Goal: Task Accomplishment & Management: Manage account settings

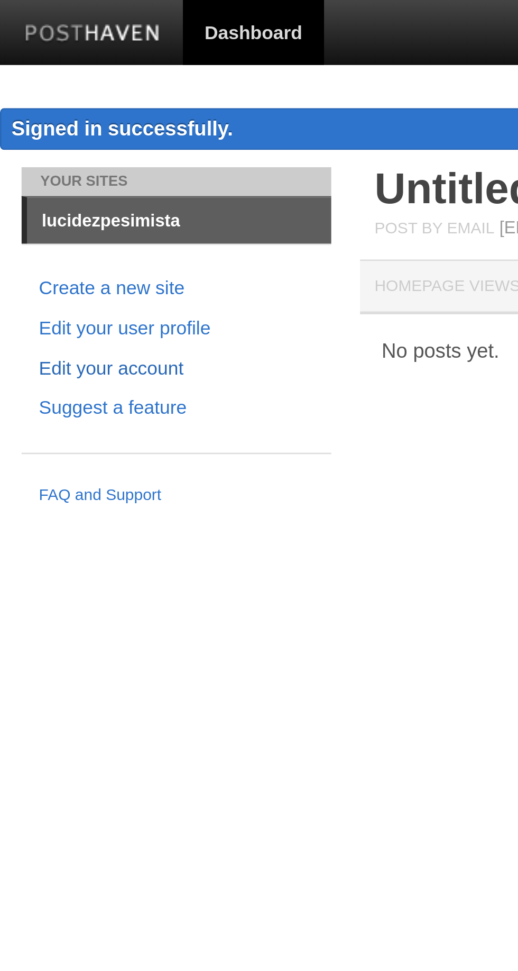
click at [26, 134] on link "Edit your account" at bounding box center [64, 135] width 101 height 11
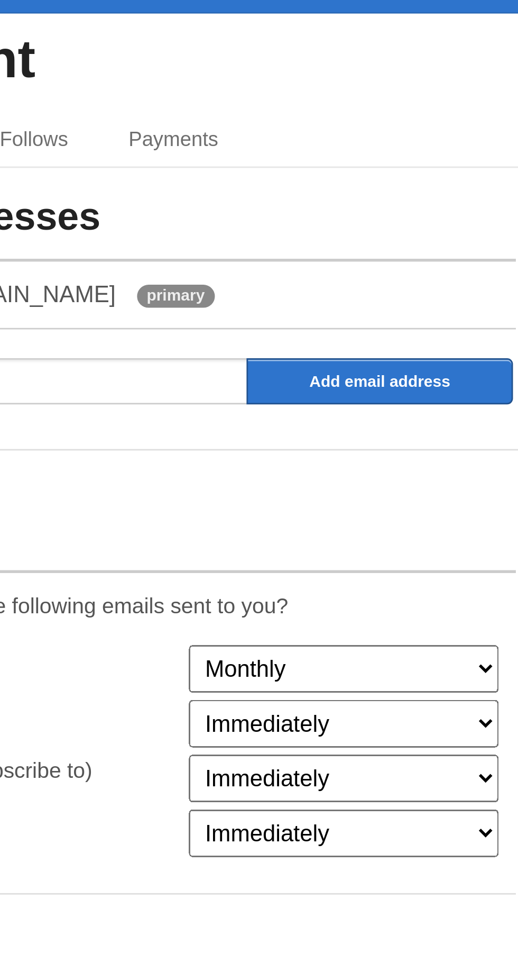
click at [341, 289] on select "Monthly Never" at bounding box center [377, 295] width 114 height 17
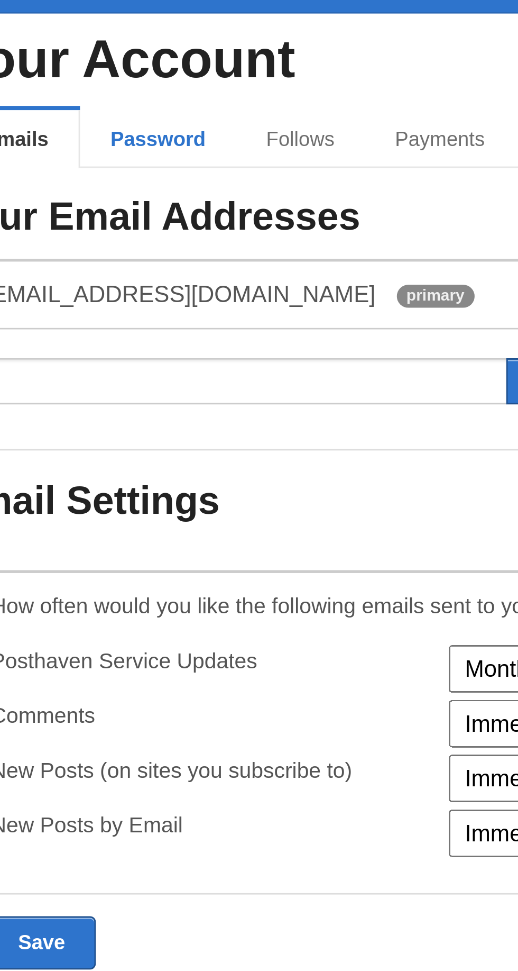
click at [207, 96] on link "Password" at bounding box center [213, 100] width 57 height 21
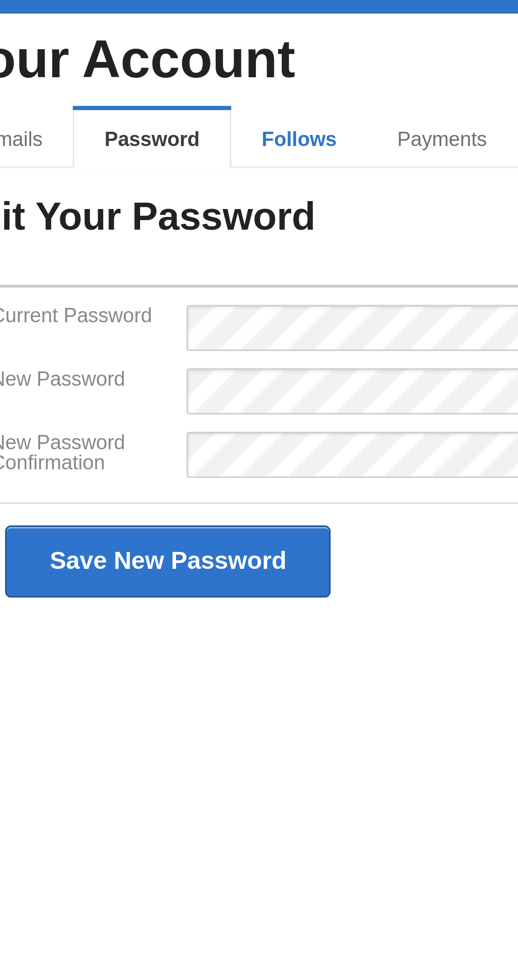
click at [257, 96] on link "Follows" at bounding box center [265, 100] width 50 height 21
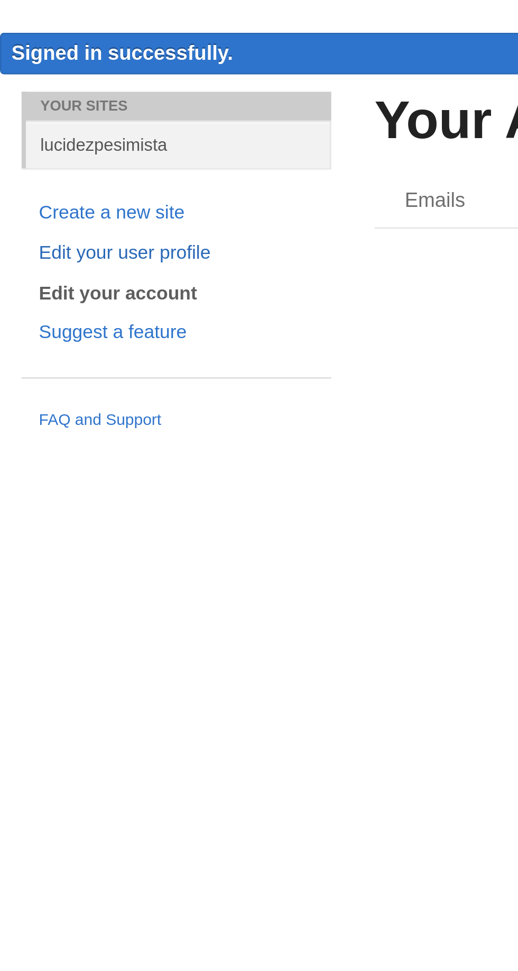
click at [34, 123] on link "Edit your user profile" at bounding box center [64, 120] width 101 height 11
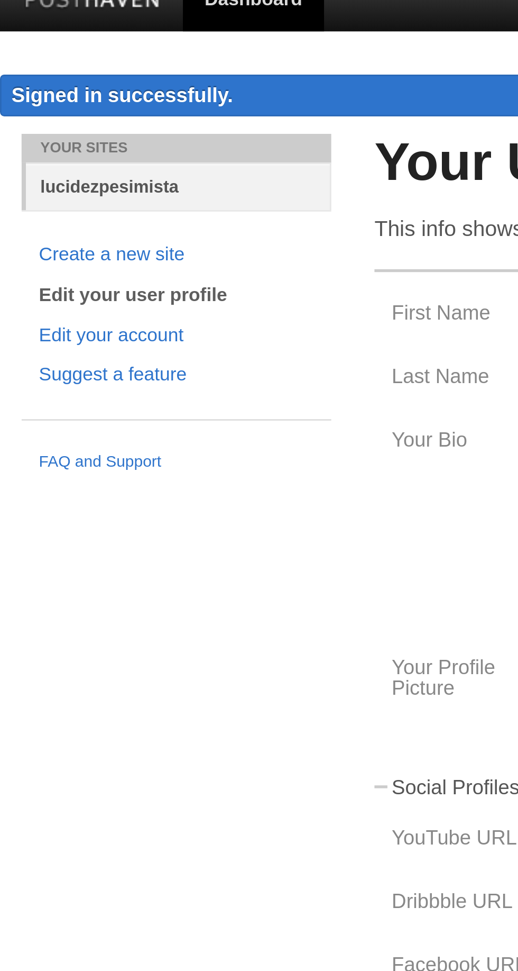
click at [28, 79] on link "lucidezpesimista" at bounding box center [66, 80] width 112 height 17
click at [62, 80] on link "lucidezpesimista" at bounding box center [66, 80] width 112 height 17
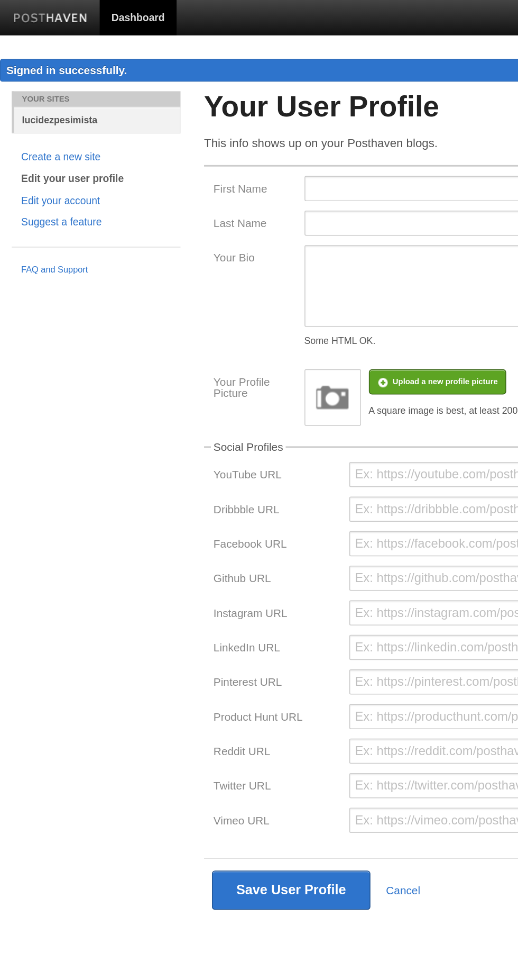
click at [38, 80] on link "lucidezpesimista" at bounding box center [66, 80] width 112 height 17
click at [22, 10] on img at bounding box center [34, 13] width 50 height 8
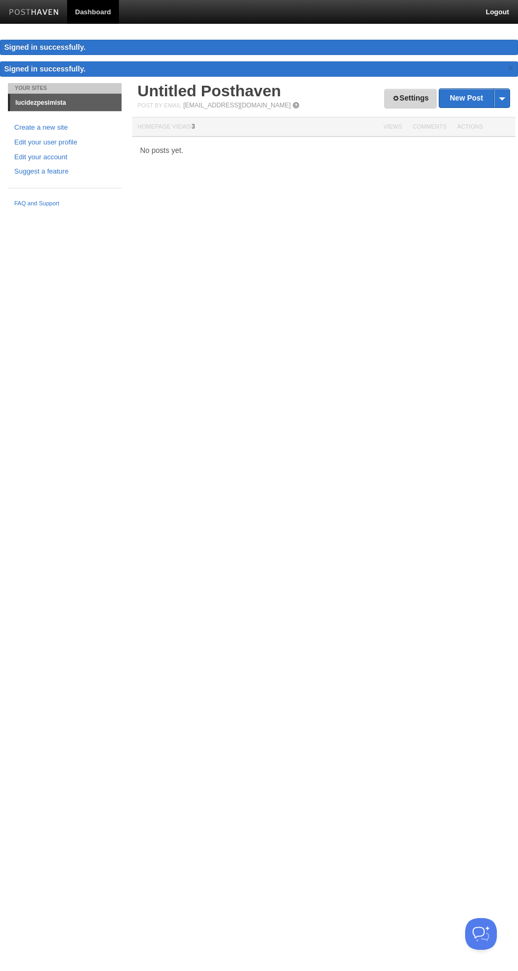
click at [407, 102] on link "Settings" at bounding box center [411, 99] width 52 height 20
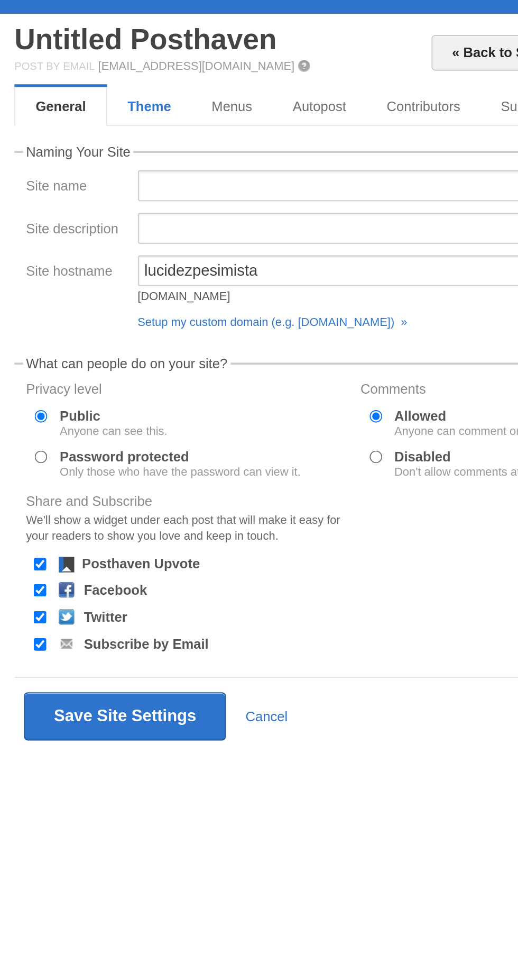
click at [199, 98] on link "Theme" at bounding box center [211, 105] width 46 height 21
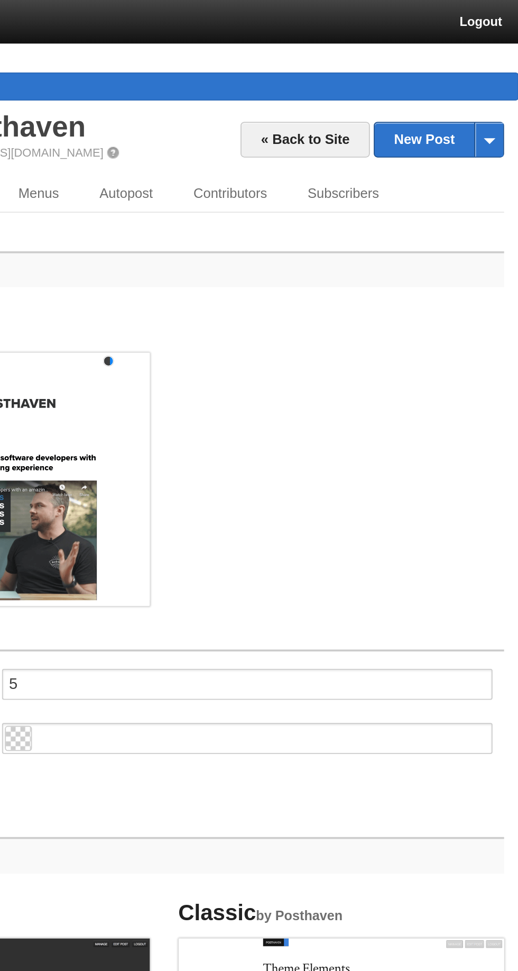
click at [195, 116] on link "Advanced" at bounding box center [167, 126] width 58 height 21
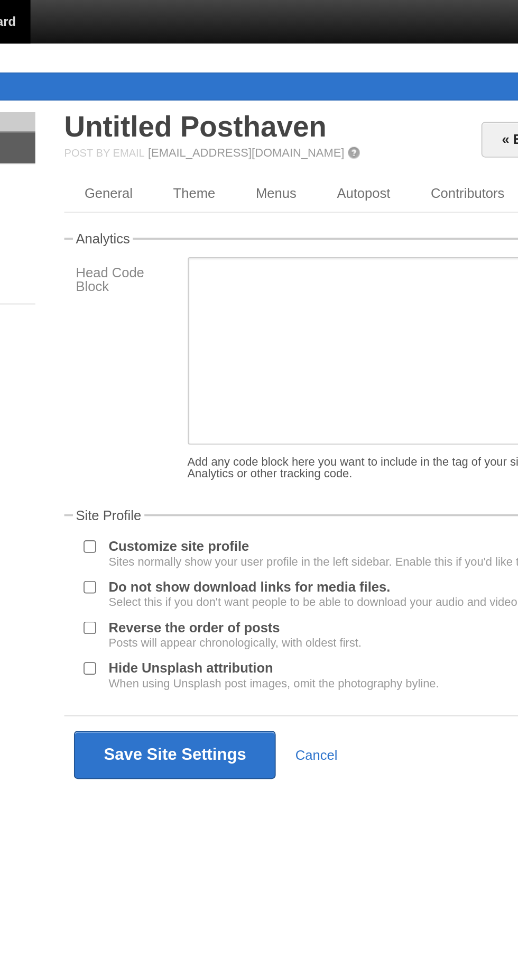
click at [151, 303] on input "Customize site profile Sites normally show your user profile in the left sideba…" at bounding box center [151, 299] width 7 height 7
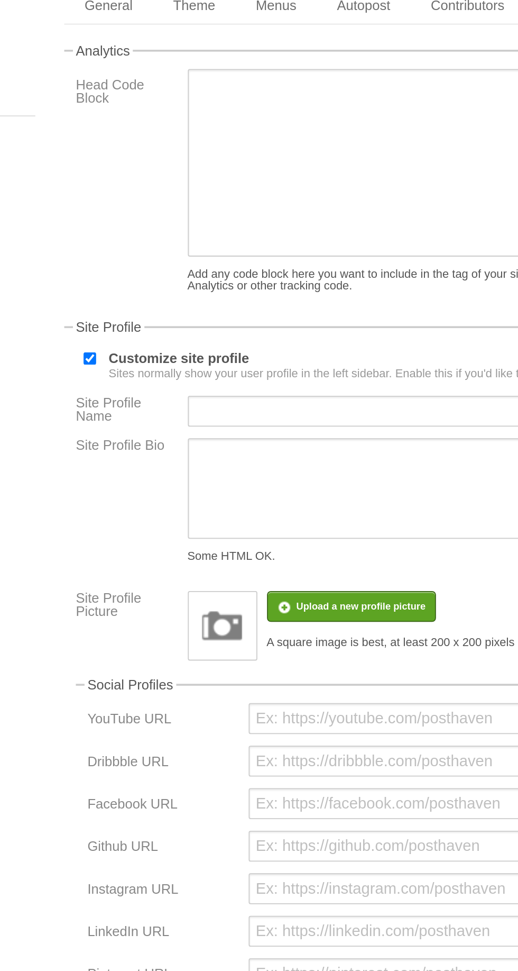
click at [153, 303] on input "Customize site profile Sites normally show your user profile in the left sideba…" at bounding box center [151, 299] width 7 height 7
checkbox input "false"
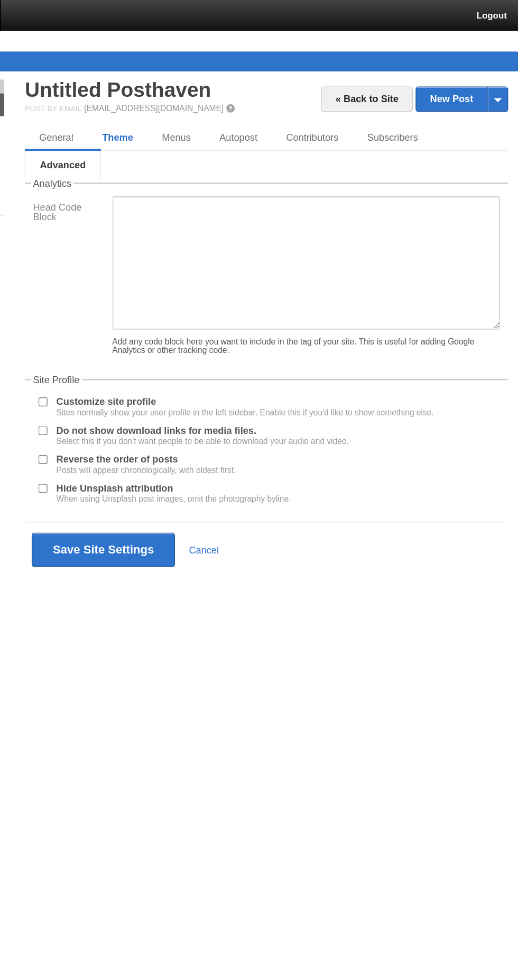
click at [211, 108] on link "Theme" at bounding box center [209, 105] width 46 height 21
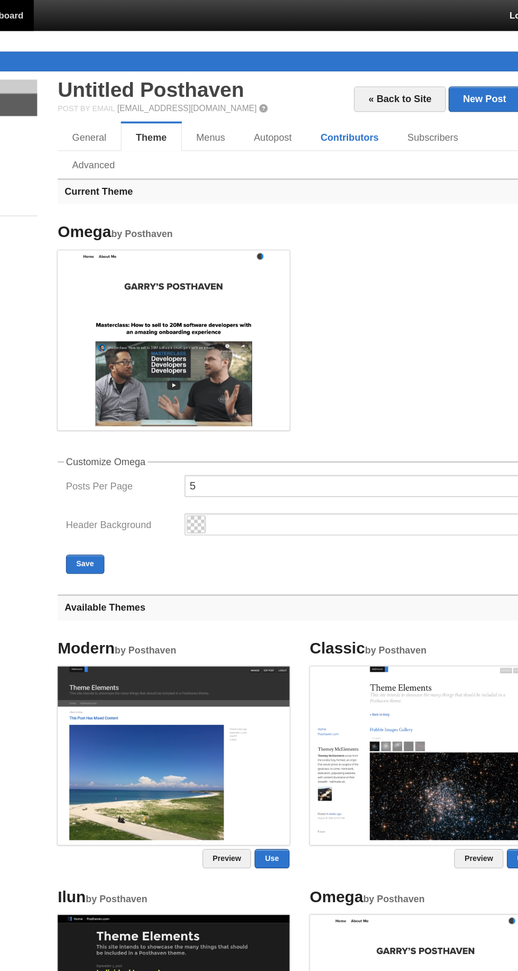
click at [352, 104] on link "Contributors" at bounding box center [362, 105] width 67 height 21
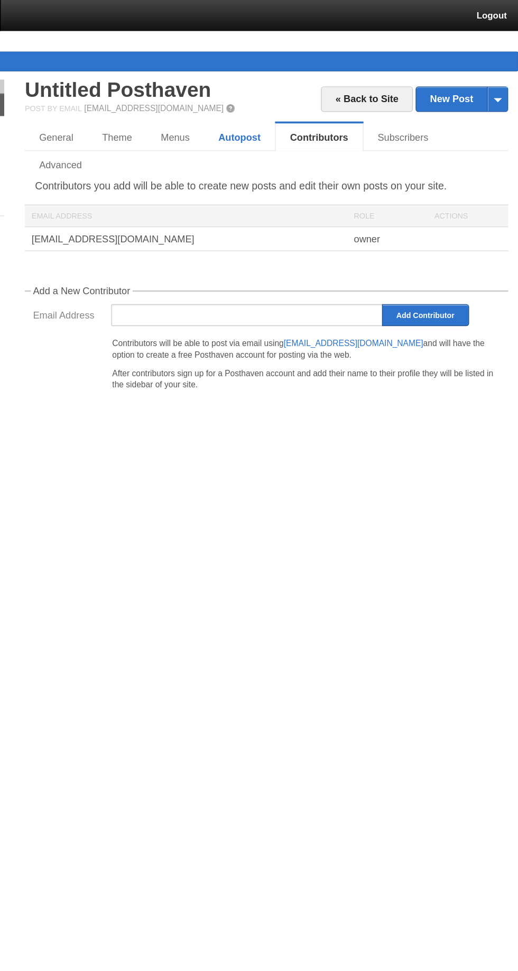
click at [297, 106] on link "Autopost" at bounding box center [303, 105] width 54 height 21
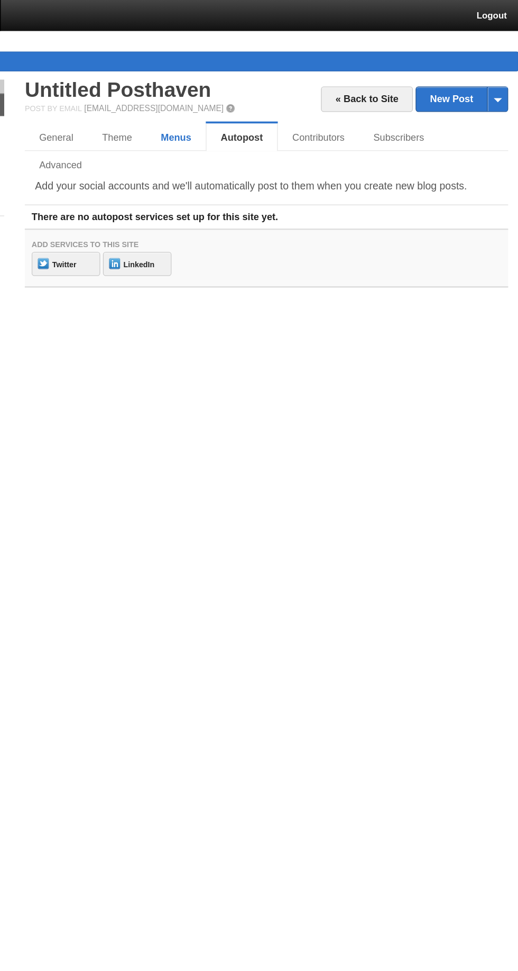
click at [250, 95] on link "Menus" at bounding box center [253, 105] width 45 height 21
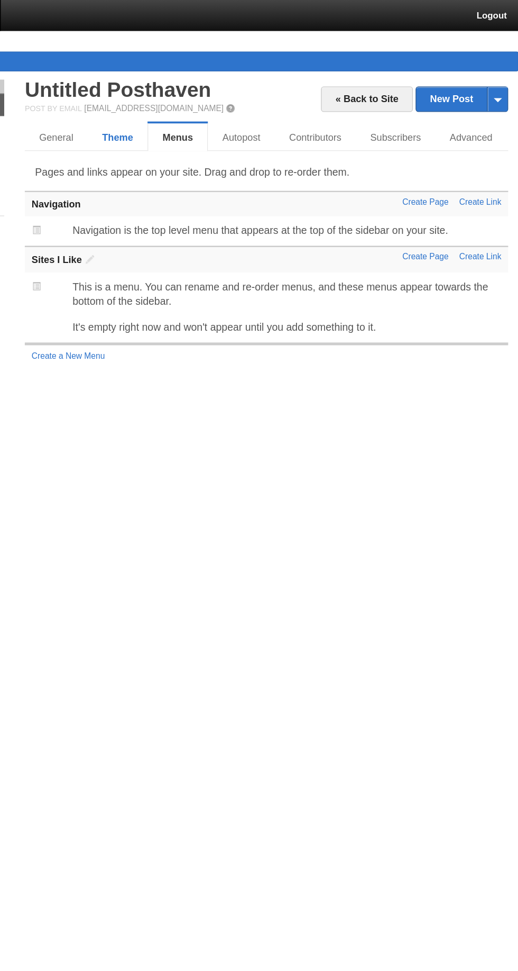
click at [208, 104] on link "Theme" at bounding box center [209, 105] width 46 height 21
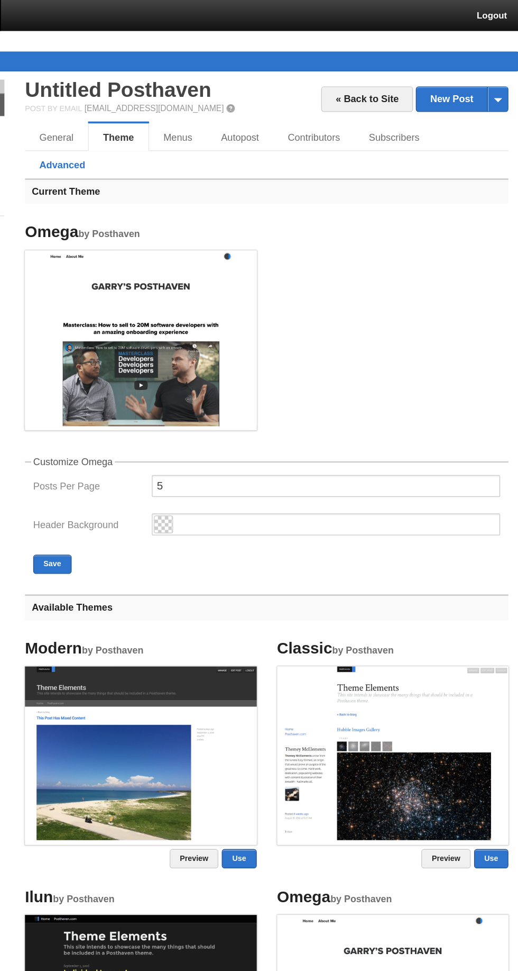
click at [195, 116] on link "Advanced" at bounding box center [167, 126] width 58 height 21
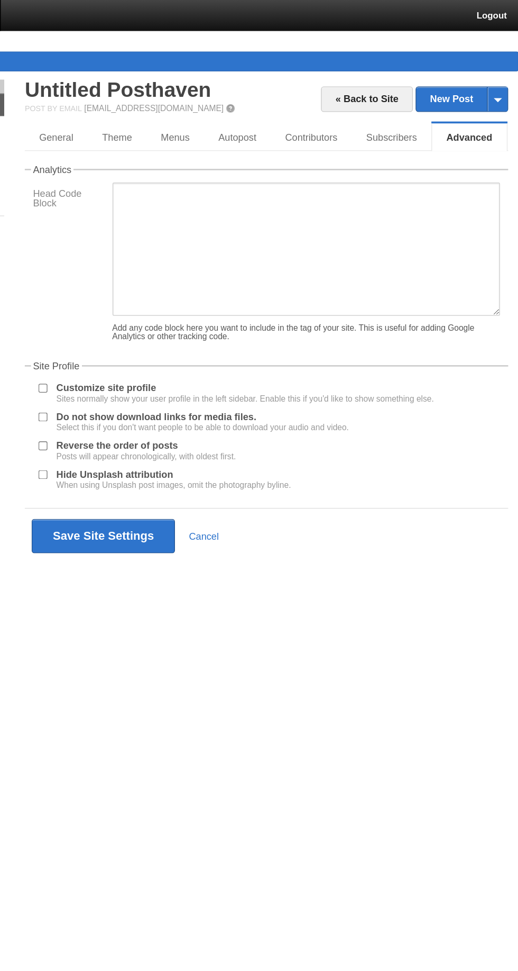
click at [150, 303] on input "Customize site profile Sites normally show your user profile in the left sideba…" at bounding box center [151, 299] width 7 height 7
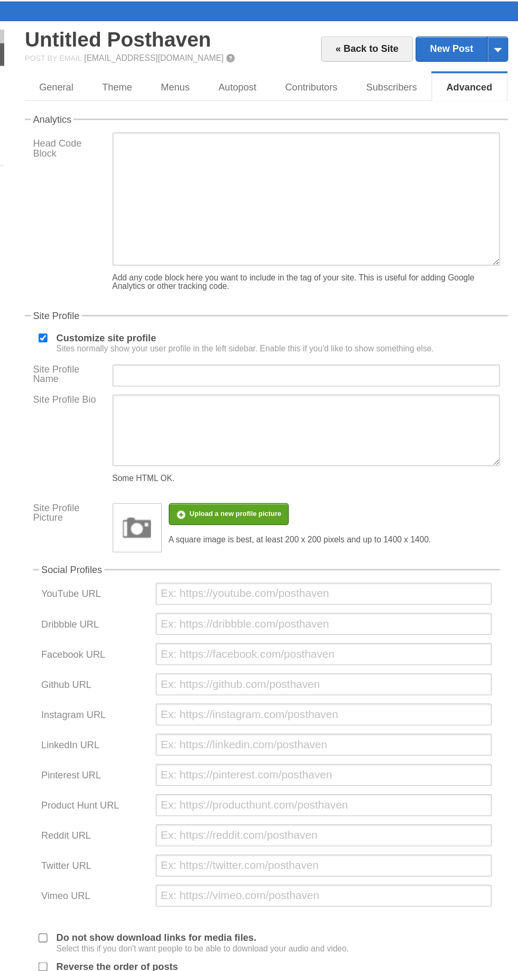
click at [152, 303] on input "Customize site profile Sites normally show your user profile in the left sideba…" at bounding box center [151, 299] width 7 height 7
checkbox input "false"
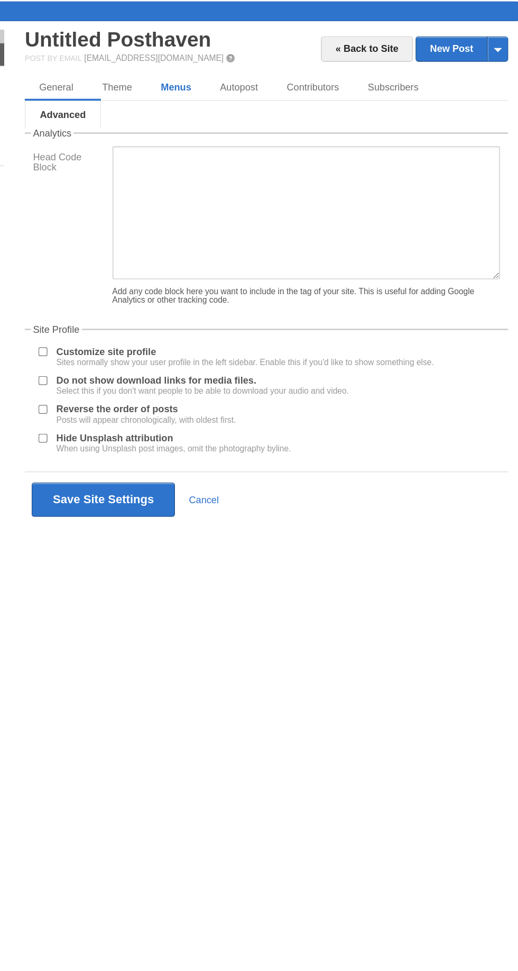
click at [242, 95] on link "Menus" at bounding box center [253, 105] width 45 height 21
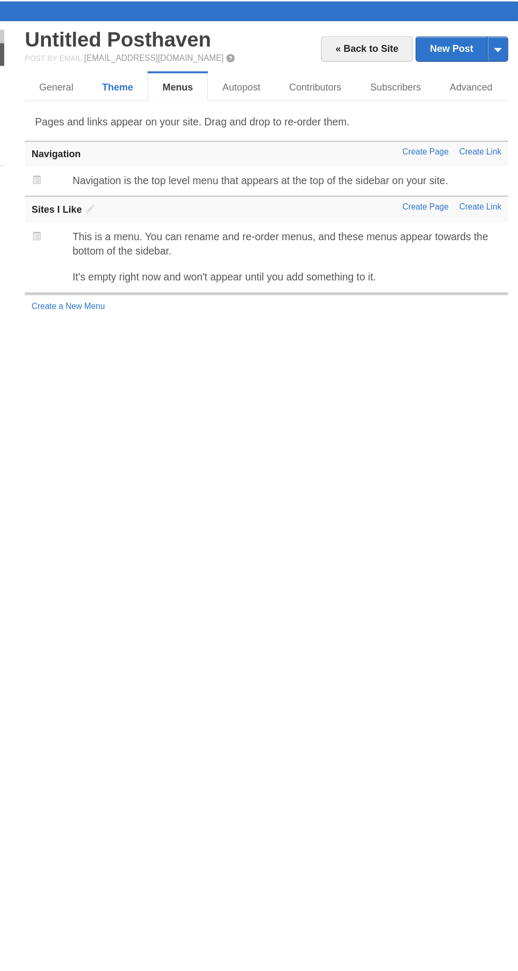
click at [203, 102] on link "Theme" at bounding box center [209, 105] width 46 height 21
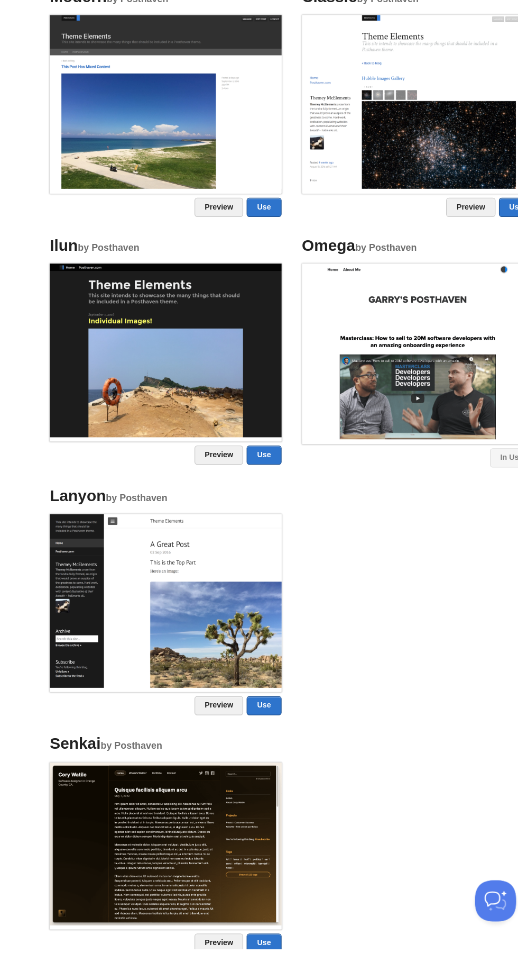
scroll to position [252, 0]
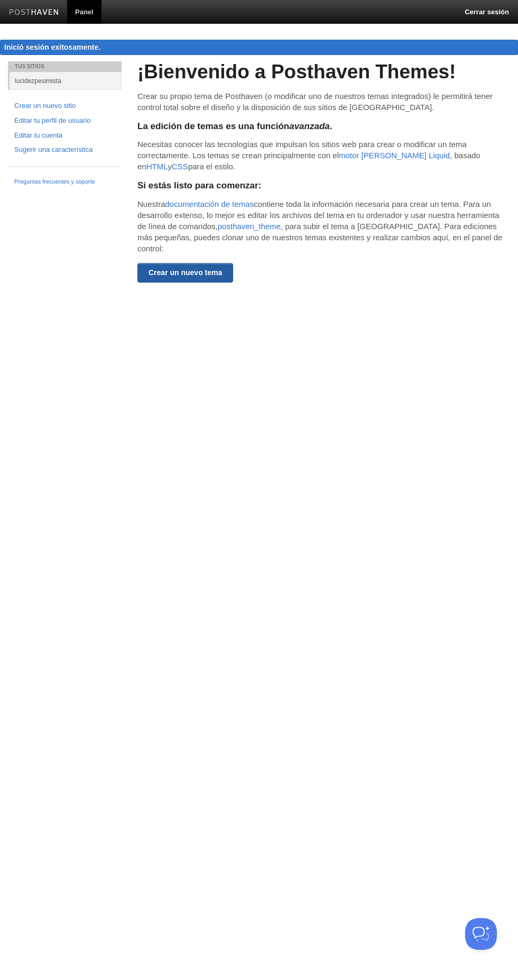
click at [174, 277] on font "Crear un nuevo tema" at bounding box center [186, 272] width 74 height 8
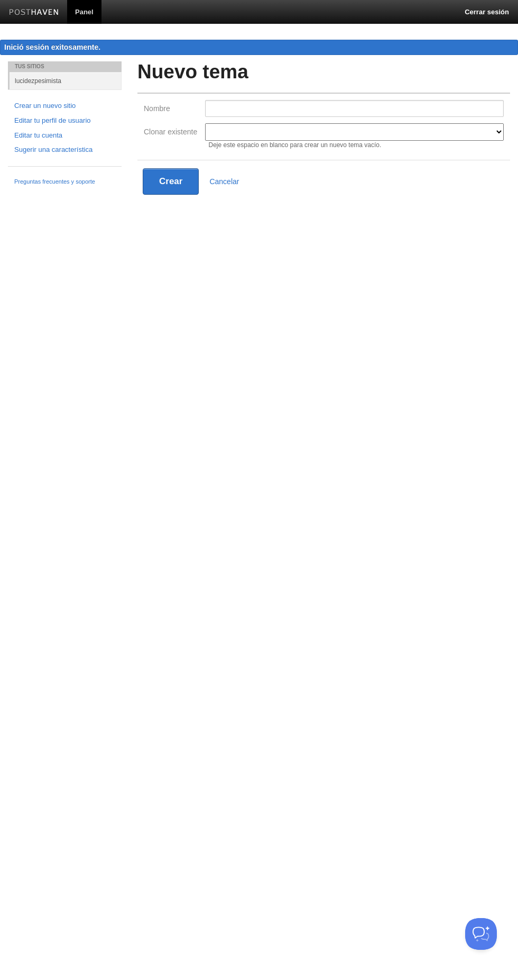
click at [246, 86] on div "Nuevo tema Nombre Clonar existente Moderno Clásico Ilún Omega Lanyon Myers Senk…" at bounding box center [324, 131] width 373 height 141
click at [243, 106] on input "Nombre" at bounding box center [354, 108] width 299 height 17
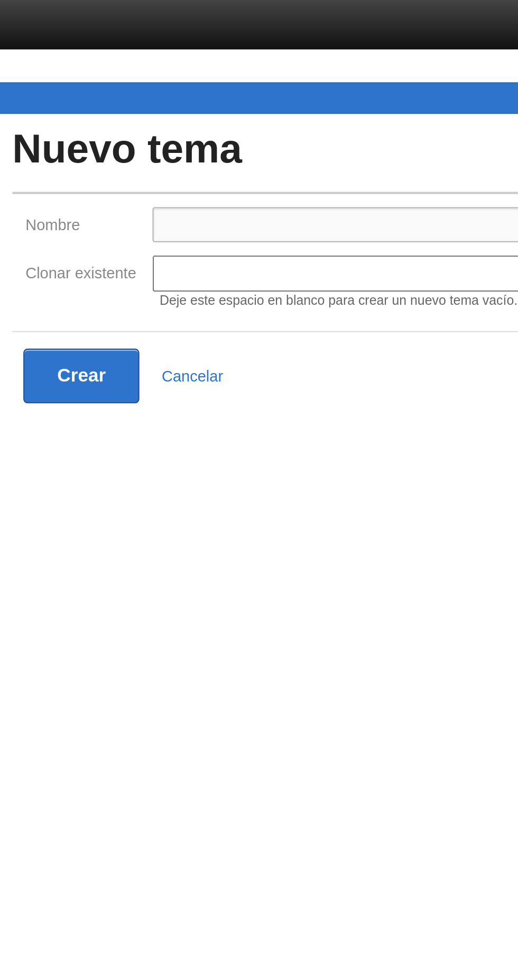
type input "lucidezpesimista"
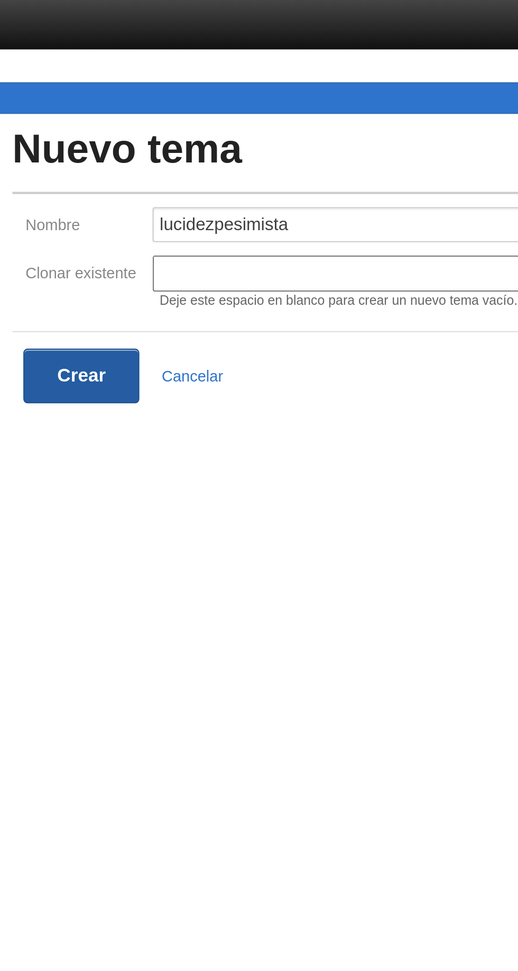
click at [169, 187] on button "Crear" at bounding box center [171, 181] width 56 height 26
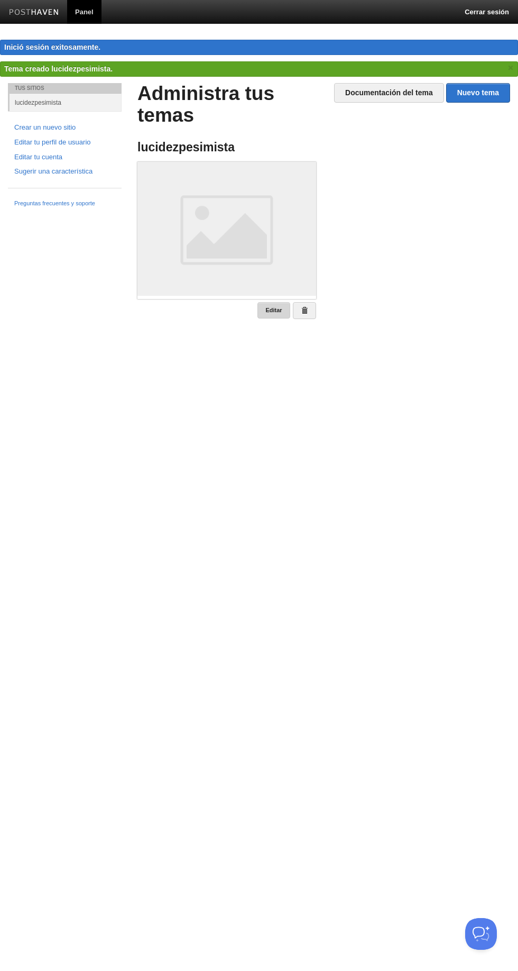
click at [275, 307] on font "Editar" at bounding box center [274, 310] width 16 height 6
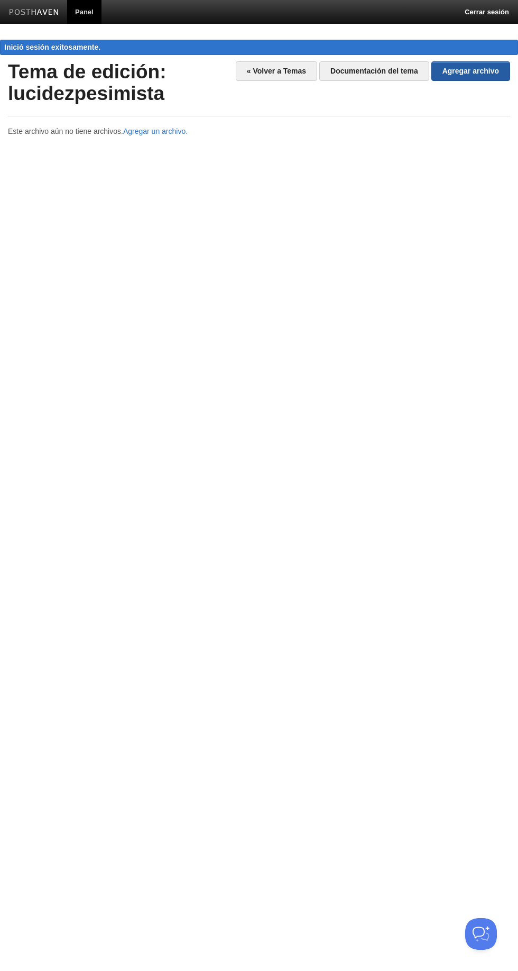
click at [470, 70] on font "Agregar archivo" at bounding box center [471, 71] width 57 height 8
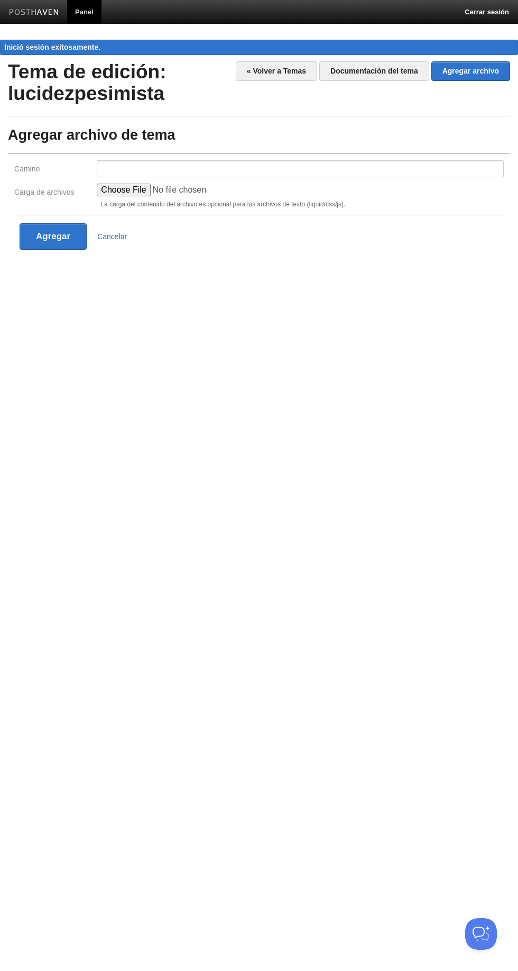
click at [128, 184] on input "Carga de archivos" at bounding box center [177, 190] width 160 height 13
type input "C:\fakepath\posthaven_zen_theme.html"
click at [37, 246] on button "Agregar" at bounding box center [53, 236] width 67 height 26
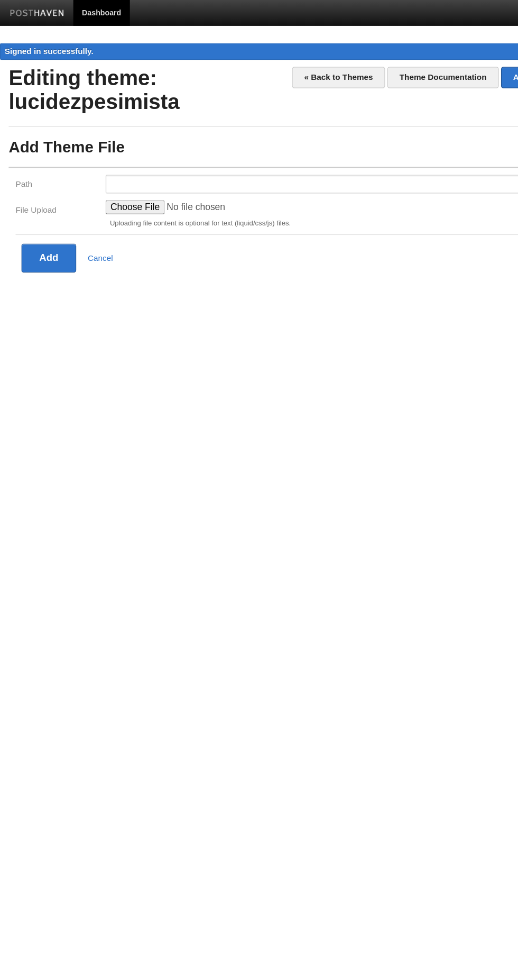
click at [125, 189] on input "File Upload" at bounding box center [177, 190] width 160 height 13
click at [89, 238] on link "Cancel" at bounding box center [91, 236] width 23 height 8
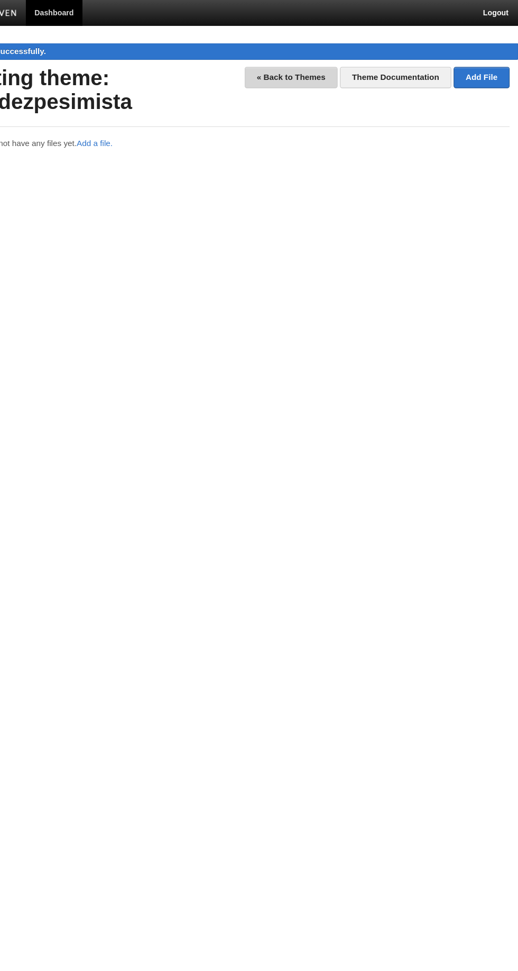
click at [300, 70] on link "« Back to Themes" at bounding box center [310, 71] width 85 height 20
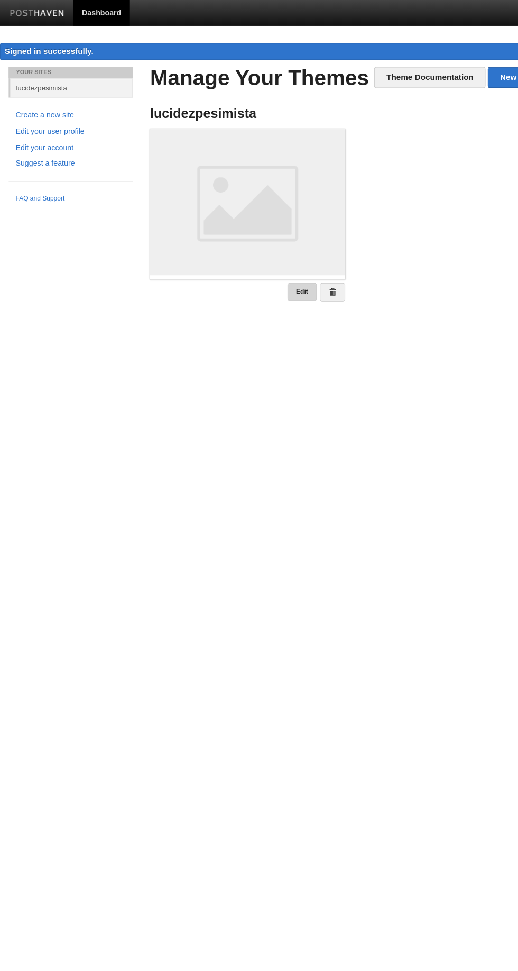
click at [277, 266] on link "Edit" at bounding box center [276, 267] width 27 height 16
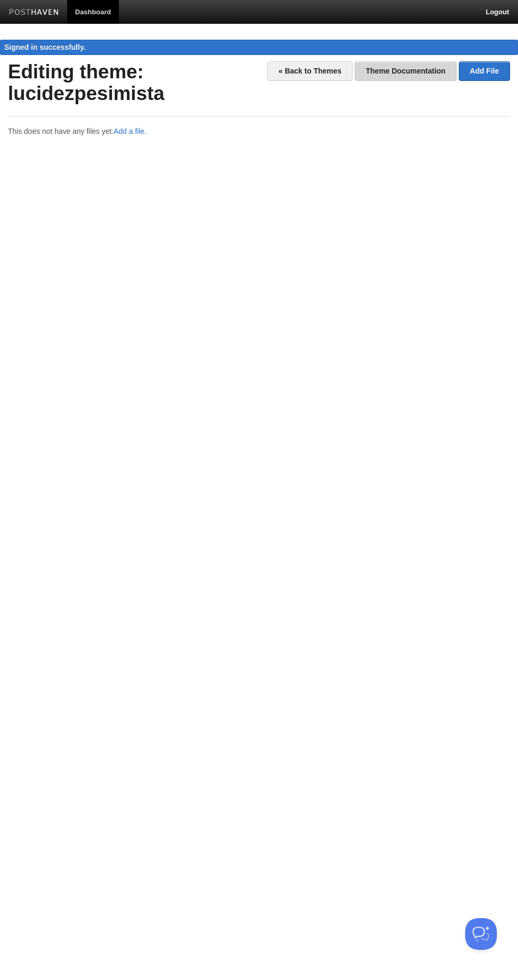
click at [407, 78] on link "Theme Documentation" at bounding box center [406, 71] width 102 height 20
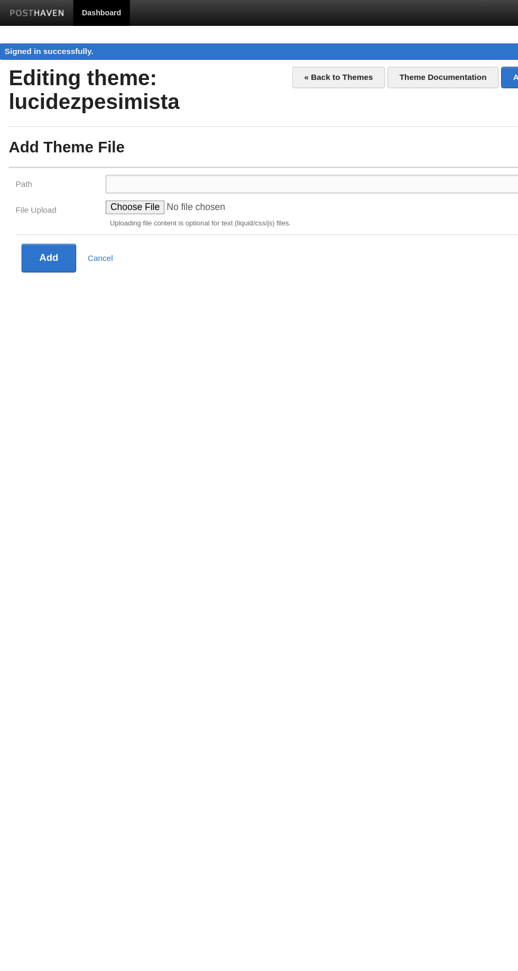
click at [133, 166] on input "Path" at bounding box center [300, 168] width 407 height 17
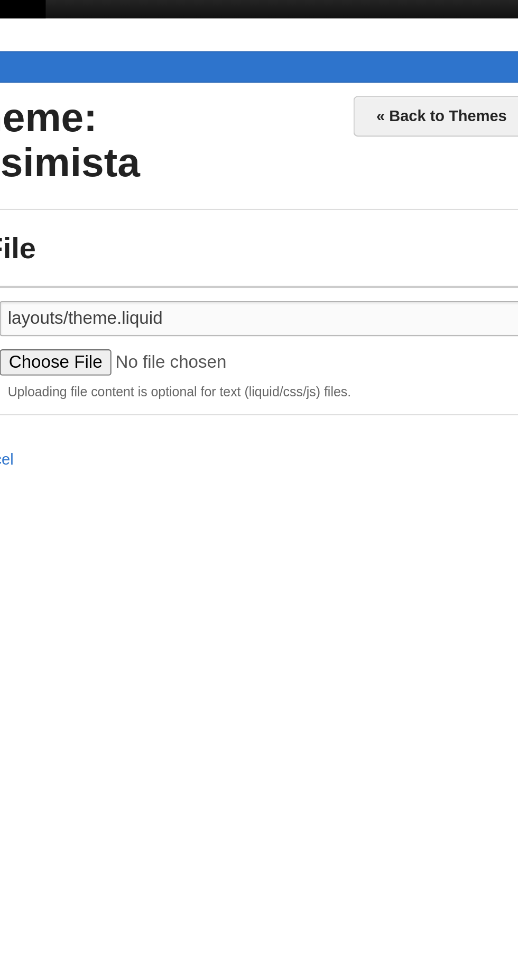
type input "layouts/theme.liquid"
click at [134, 193] on input "File Upload" at bounding box center [177, 190] width 160 height 13
type input "C:\fakepath\theme.liquid"
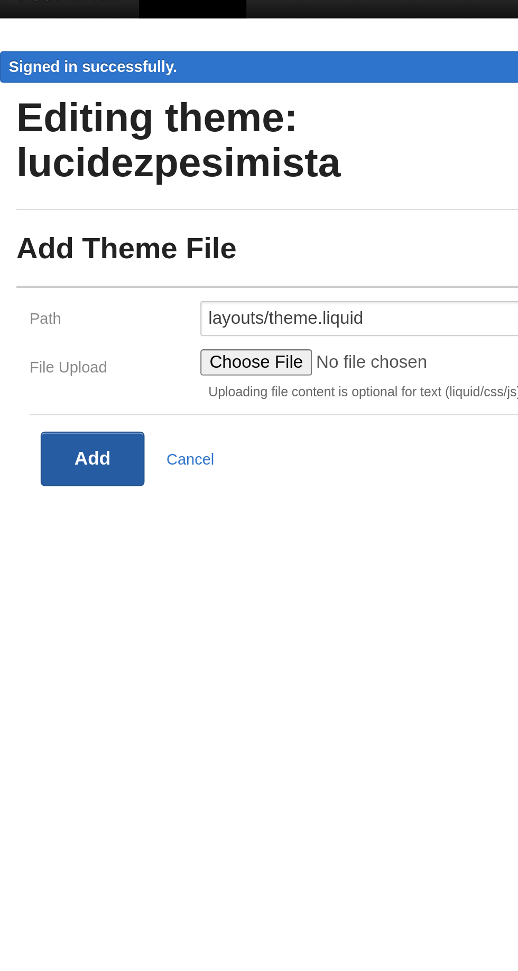
click at [39, 234] on button "Add" at bounding box center [45, 236] width 50 height 26
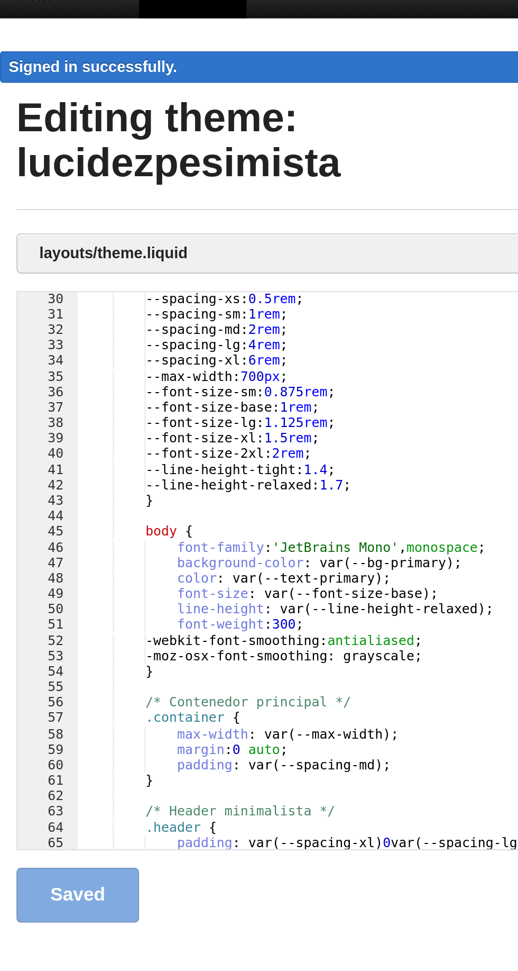
scroll to position [225, 0]
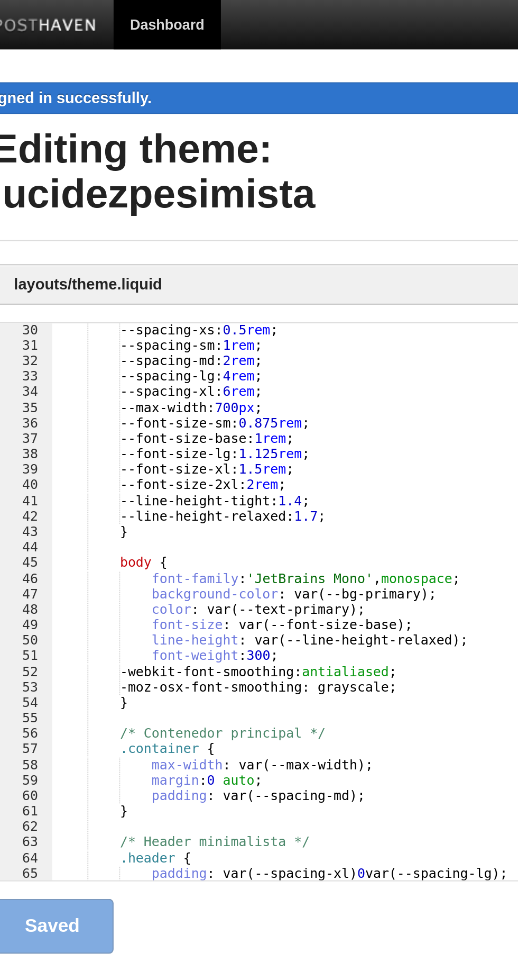
click at [35, 10] on img at bounding box center [34, 13] width 50 height 8
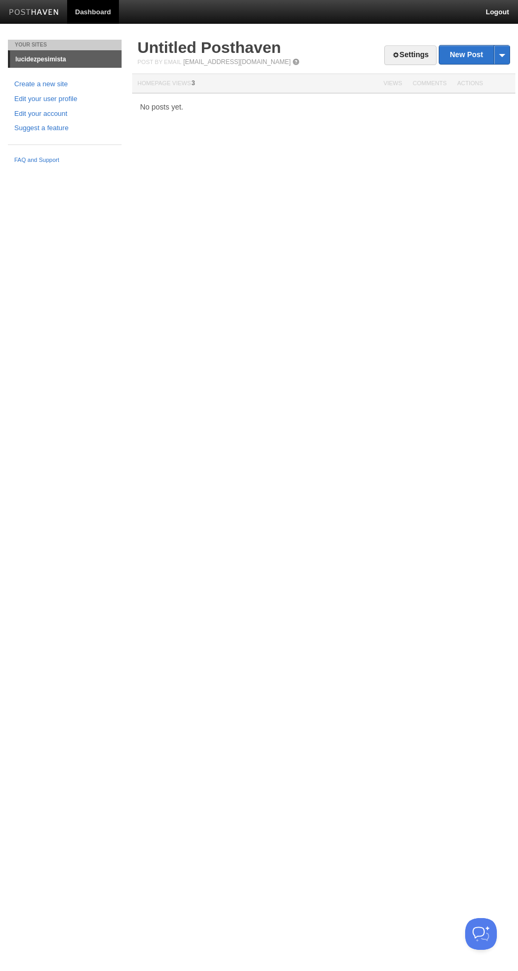
click at [49, 55] on link "lucidezpesimista" at bounding box center [66, 59] width 112 height 17
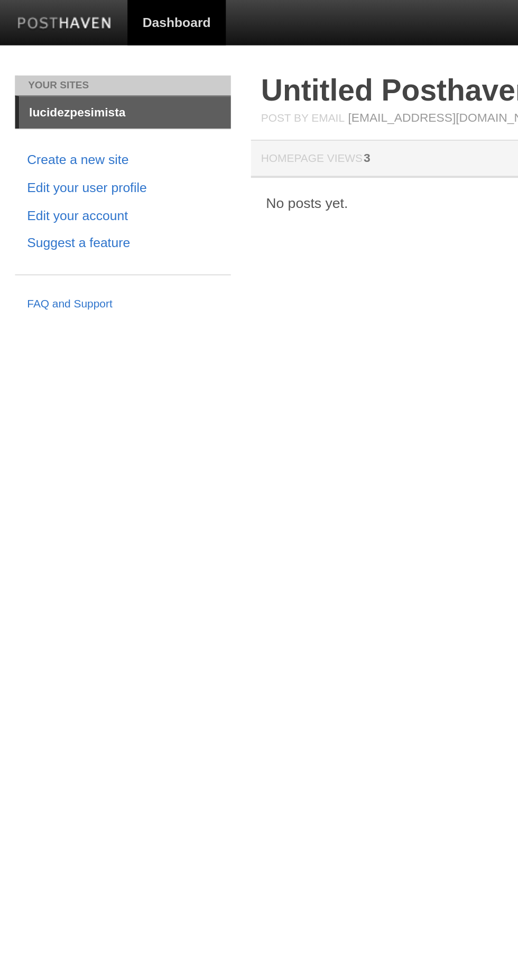
click at [32, 57] on link "lucidezpesimista" at bounding box center [66, 59] width 112 height 17
click at [40, 53] on link "lucidezpesimista" at bounding box center [66, 59] width 112 height 17
click at [36, 58] on link "lucidezpesimista" at bounding box center [66, 59] width 112 height 17
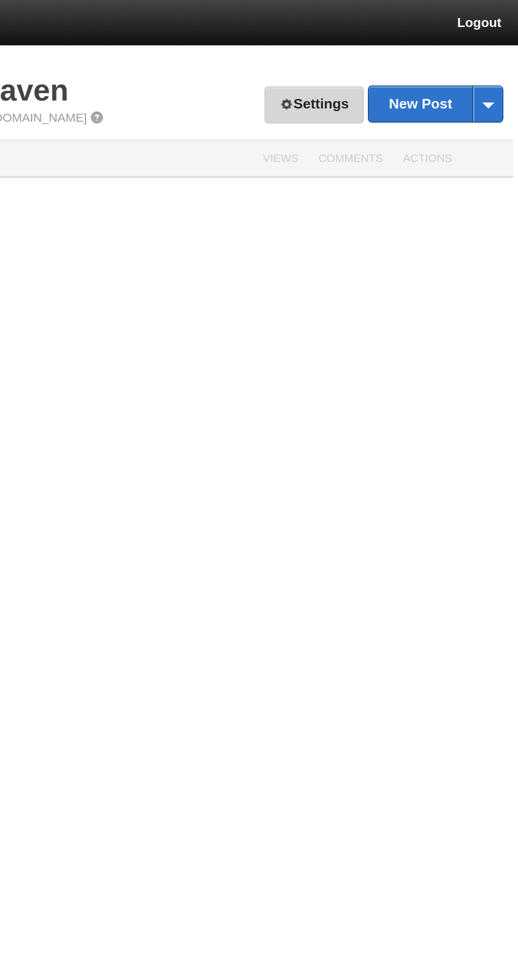
click at [394, 54] on span at bounding box center [396, 54] width 7 height 7
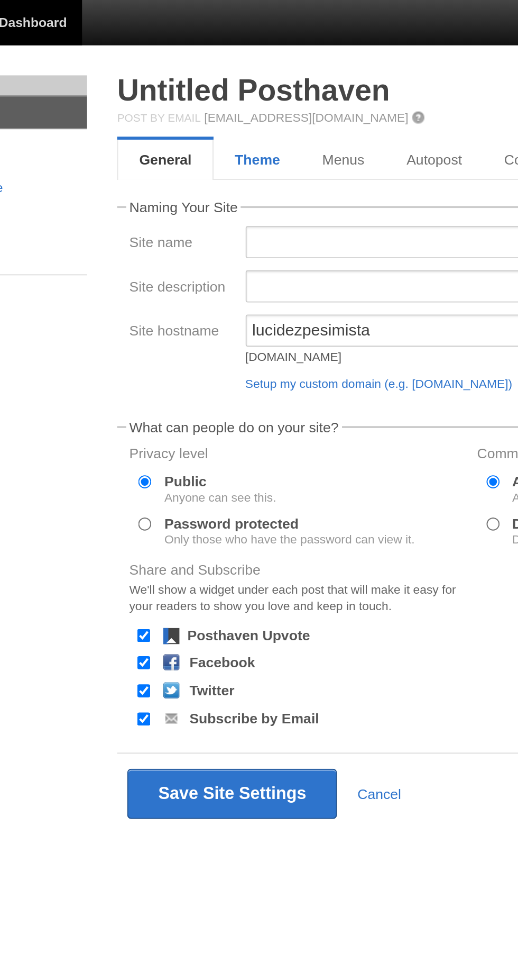
click at [196, 83] on link "Theme" at bounding box center [211, 84] width 46 height 21
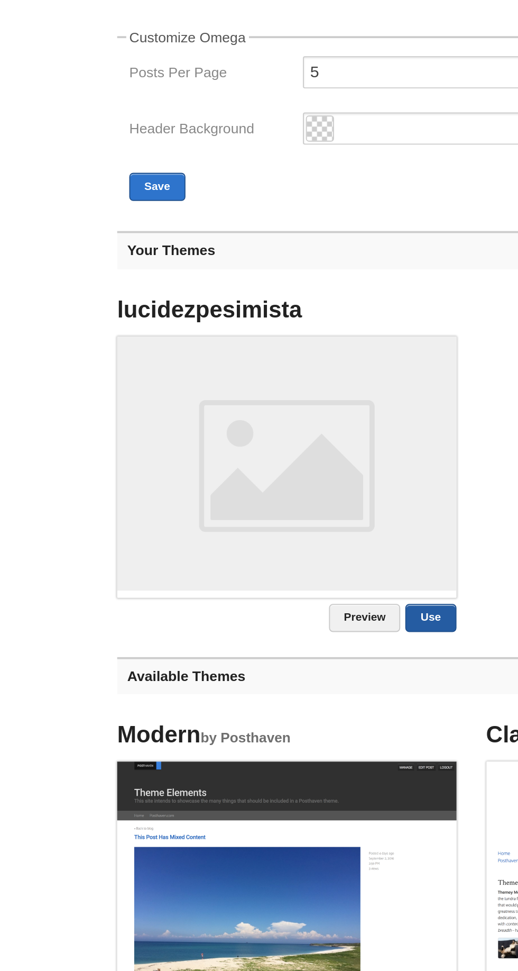
click at [303, 637] on link "Use" at bounding box center [302, 629] width 26 height 15
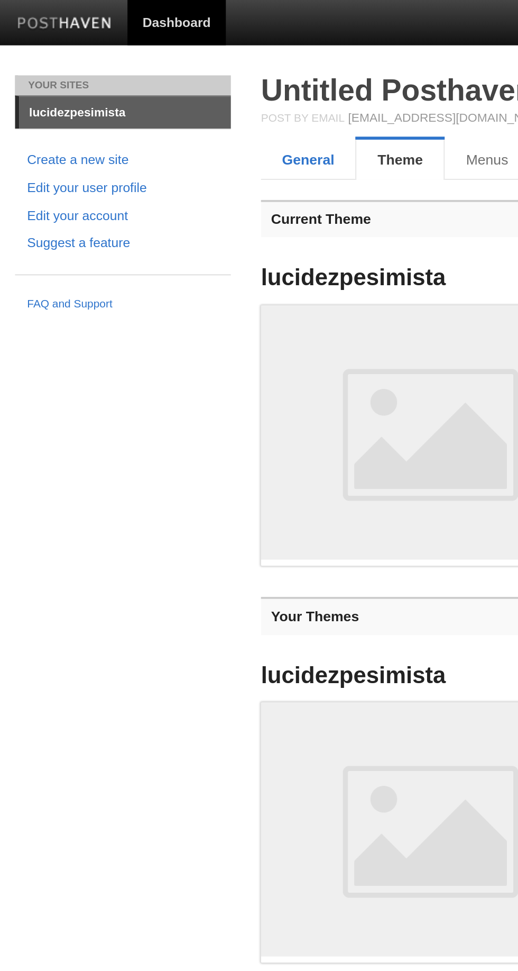
click at [161, 87] on link "General" at bounding box center [163, 84] width 50 height 21
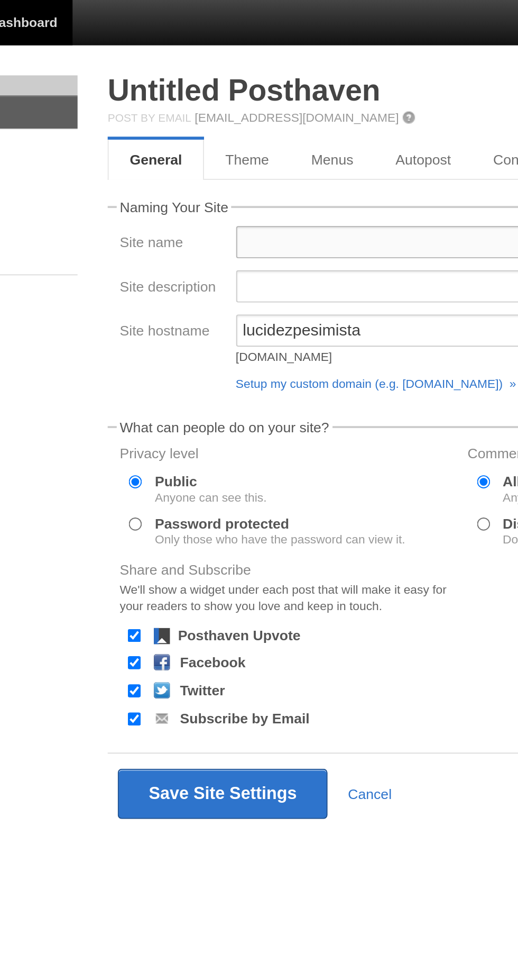
click at [227, 132] on input "Site name" at bounding box center [354, 127] width 299 height 17
type input "@lucidezpesimista"
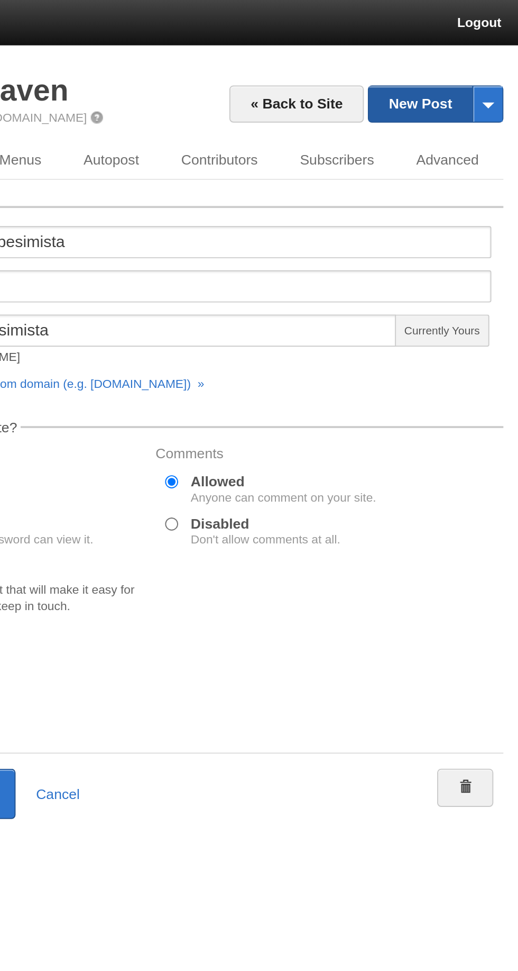
click at [458, 53] on link "New Post" at bounding box center [475, 54] width 70 height 19
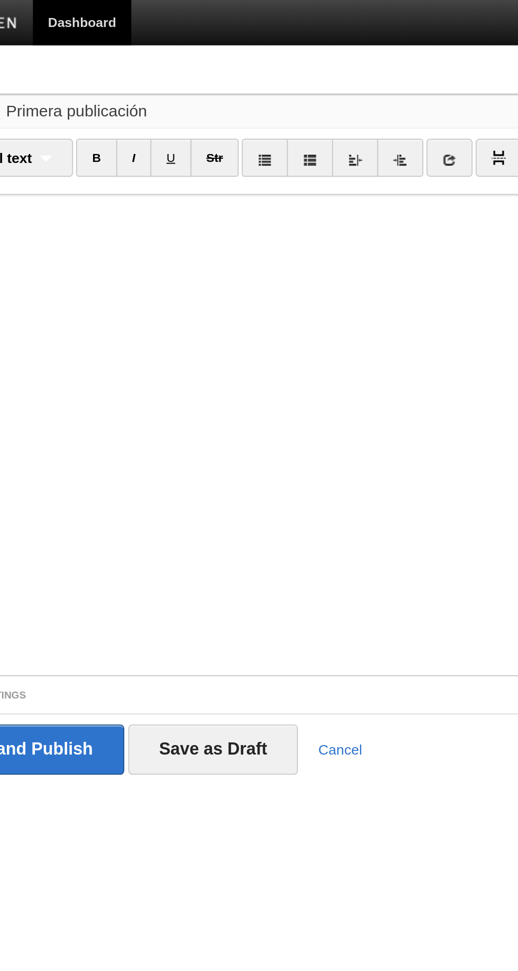
type input "Primera publicación"
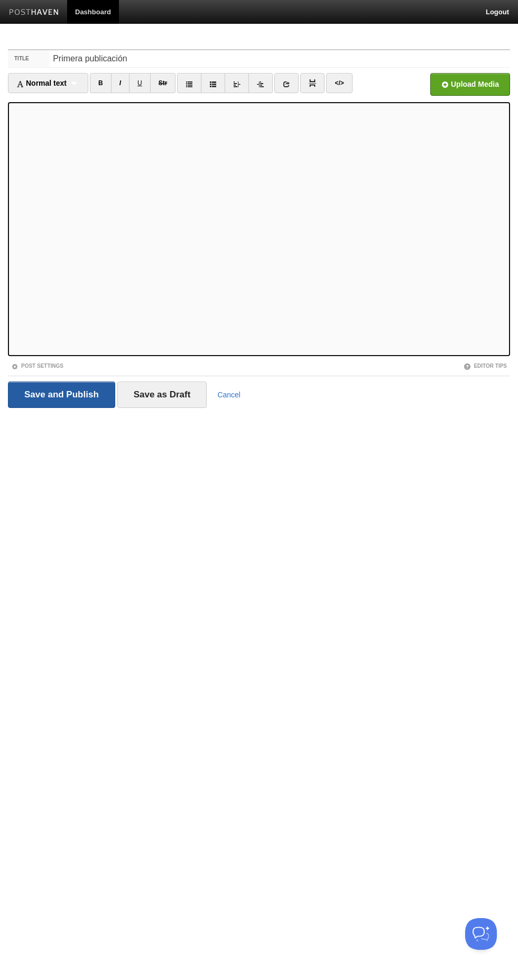
click at [34, 393] on input "Save and Publish" at bounding box center [61, 394] width 107 height 26
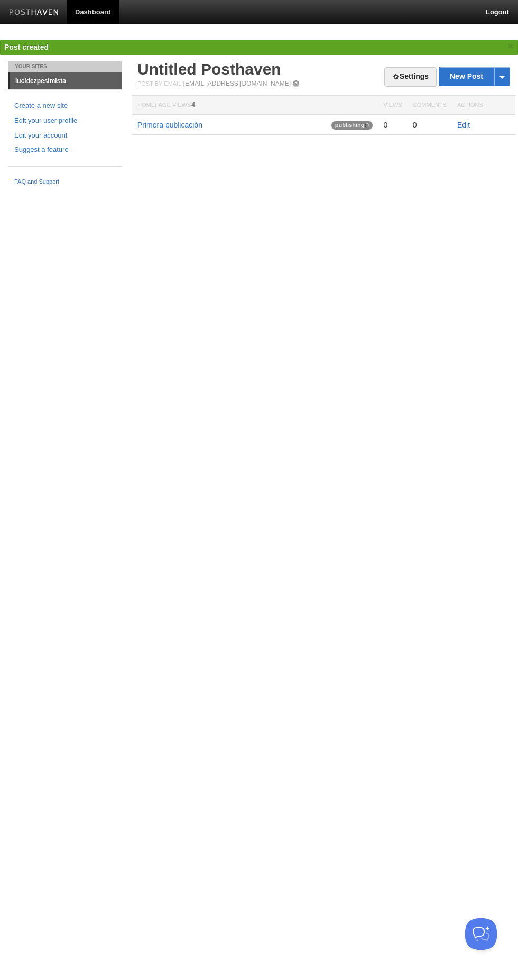
click at [52, 86] on link "lucidezpesimista" at bounding box center [66, 80] width 112 height 17
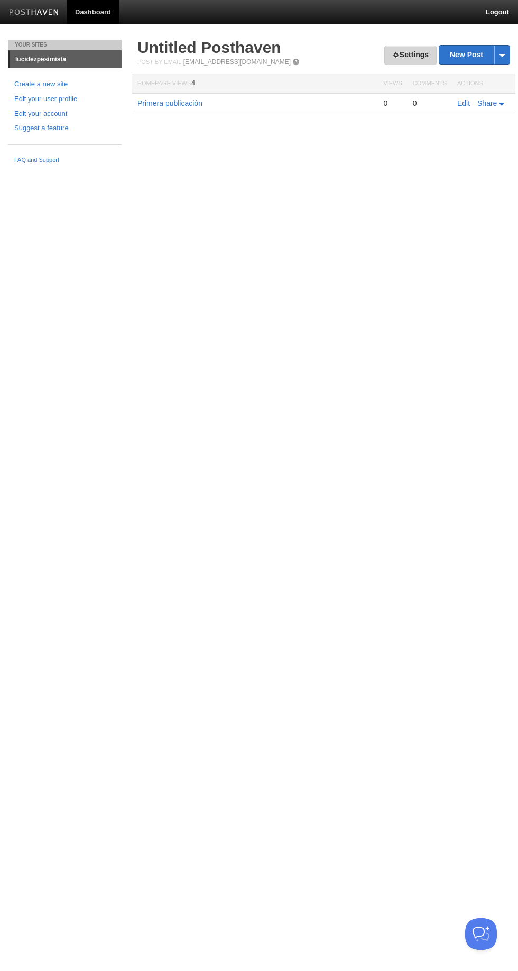
click at [396, 54] on span at bounding box center [396, 54] width 7 height 7
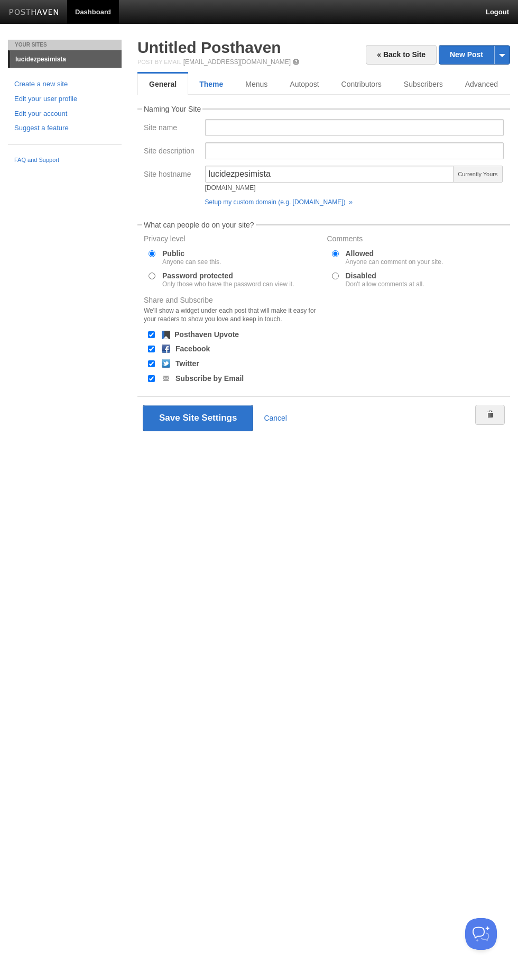
click at [193, 87] on link "Theme" at bounding box center [211, 84] width 46 height 21
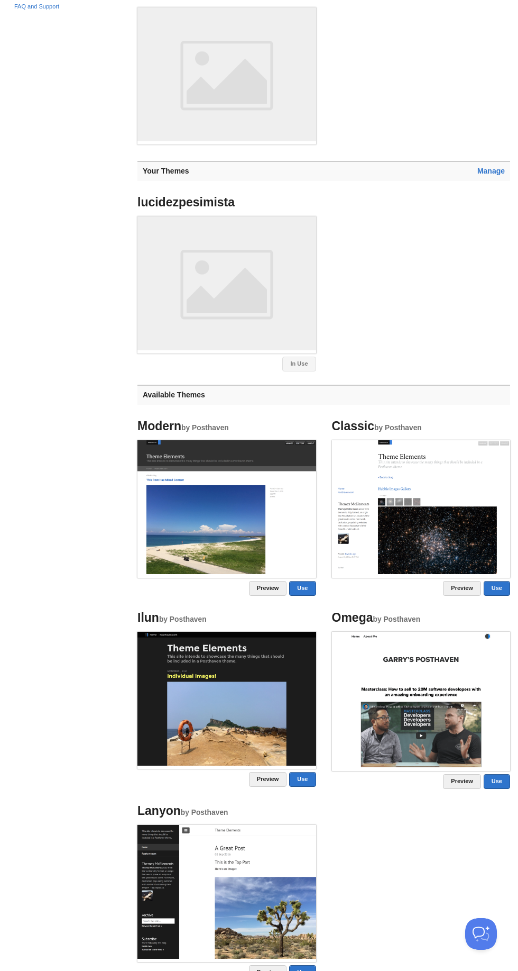
scroll to position [239, 0]
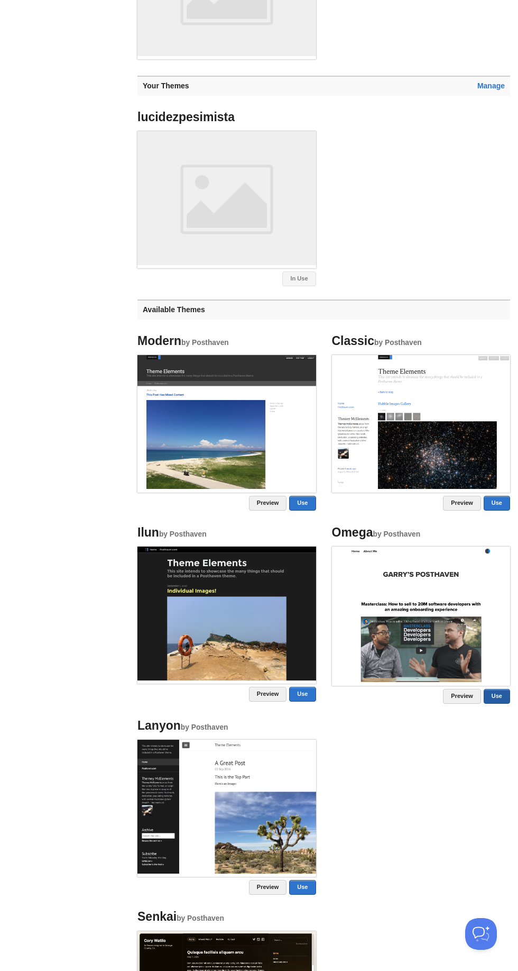
click at [501, 704] on link "Use" at bounding box center [497, 696] width 26 height 15
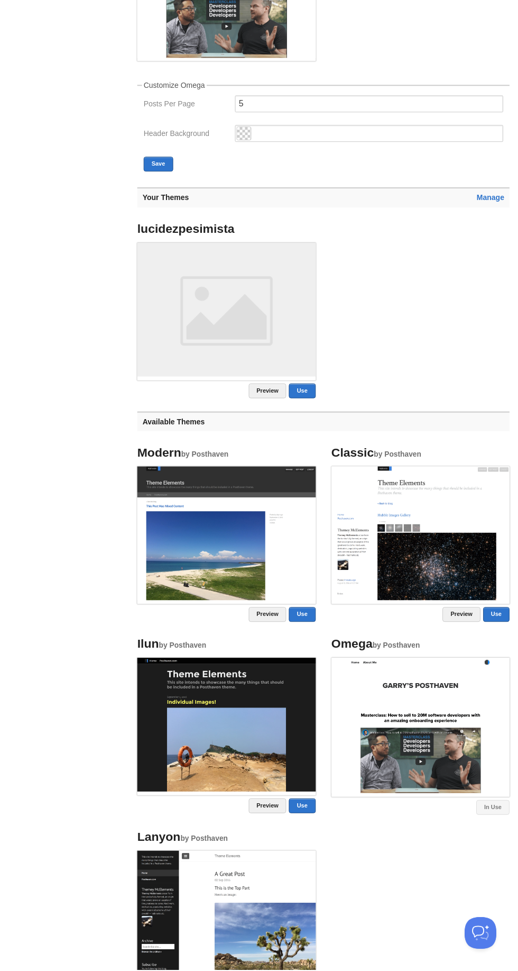
scroll to position [128, 0]
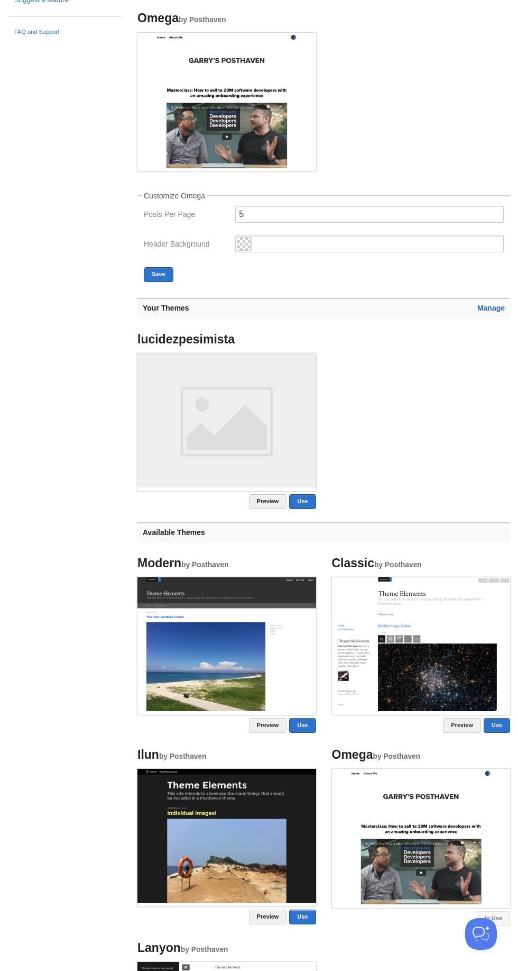
click at [483, 312] on link "Manage" at bounding box center [492, 308] width 28 height 8
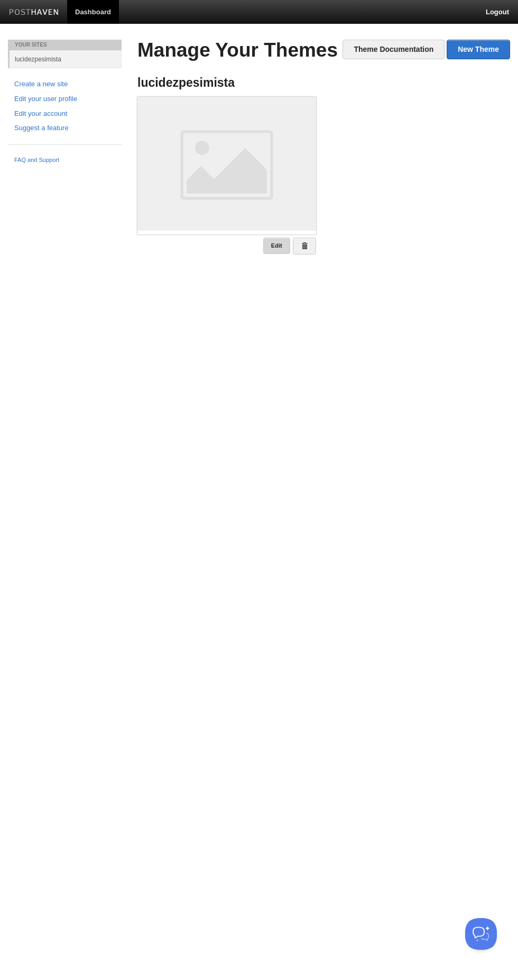
click at [271, 245] on link "Edit" at bounding box center [276, 246] width 27 height 16
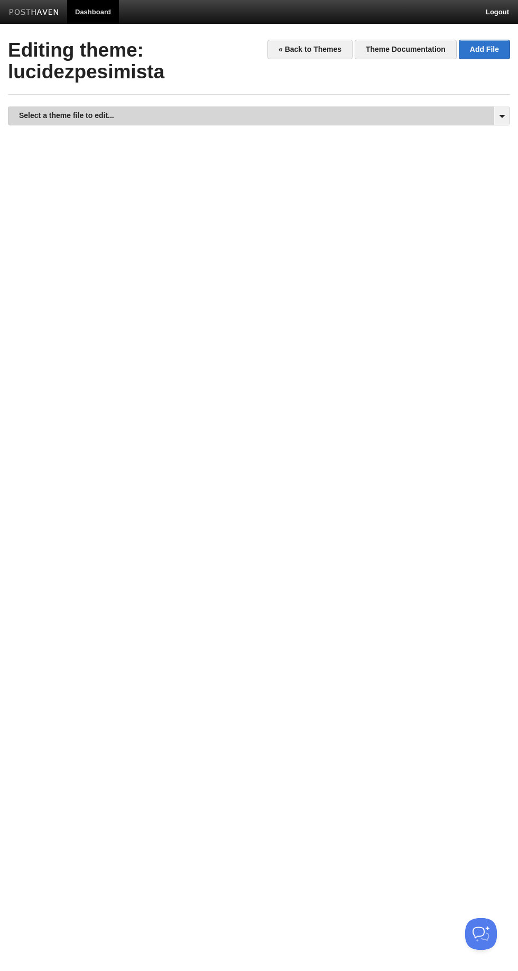
click at [128, 121] on link "Select a theme file to edit..." at bounding box center [258, 115] width 501 height 19
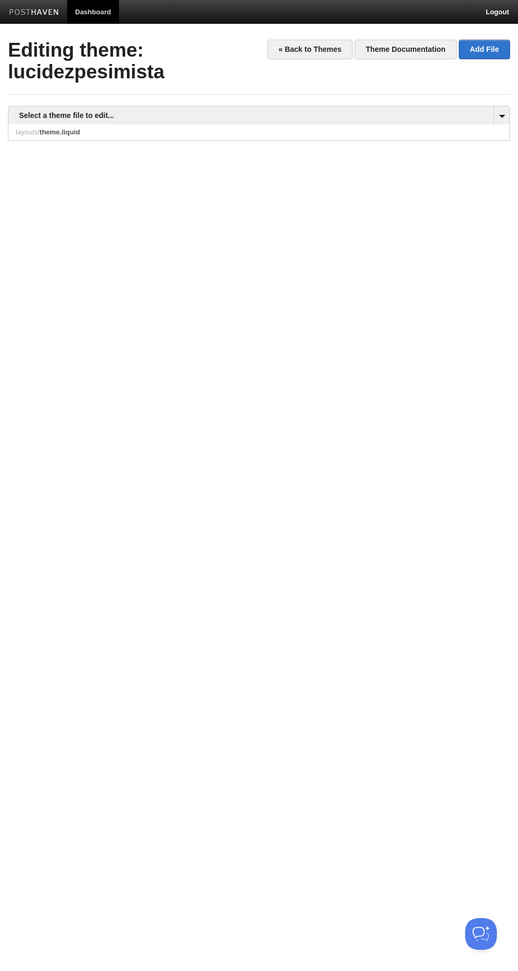
click at [177, 268] on div at bounding box center [259, 292] width 503 height 317
click at [290, 51] on link "« Back to Themes" at bounding box center [310, 50] width 85 height 20
